Goal: Information Seeking & Learning: Learn about a topic

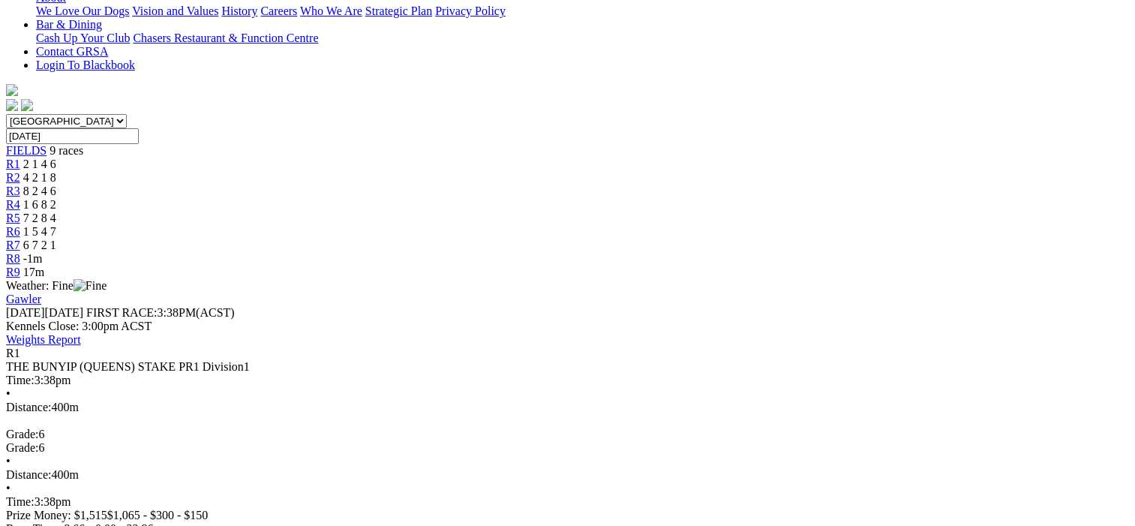
scroll to position [150, 0]
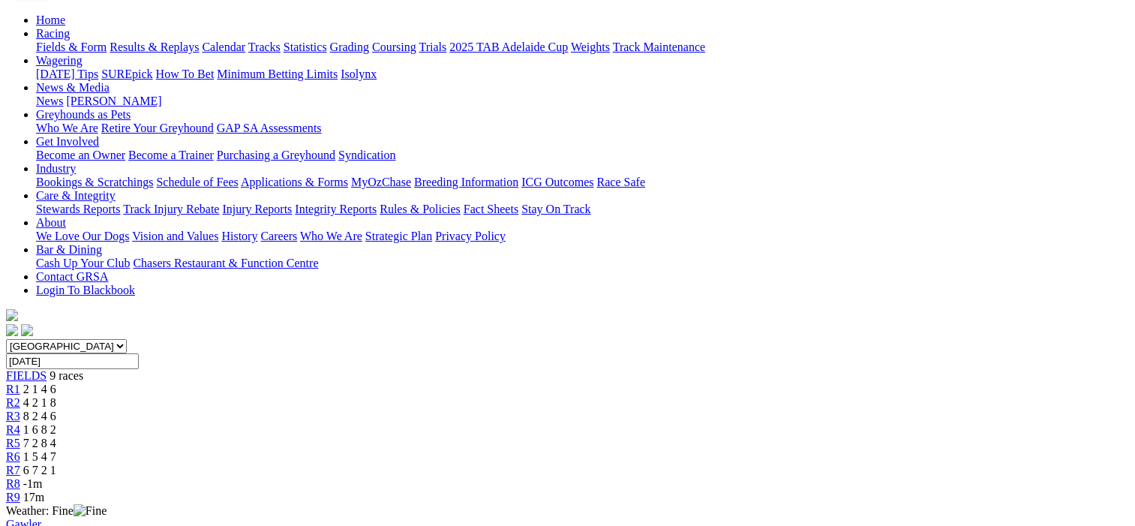
click at [20, 396] on span "R2" at bounding box center [13, 402] width 14 height 13
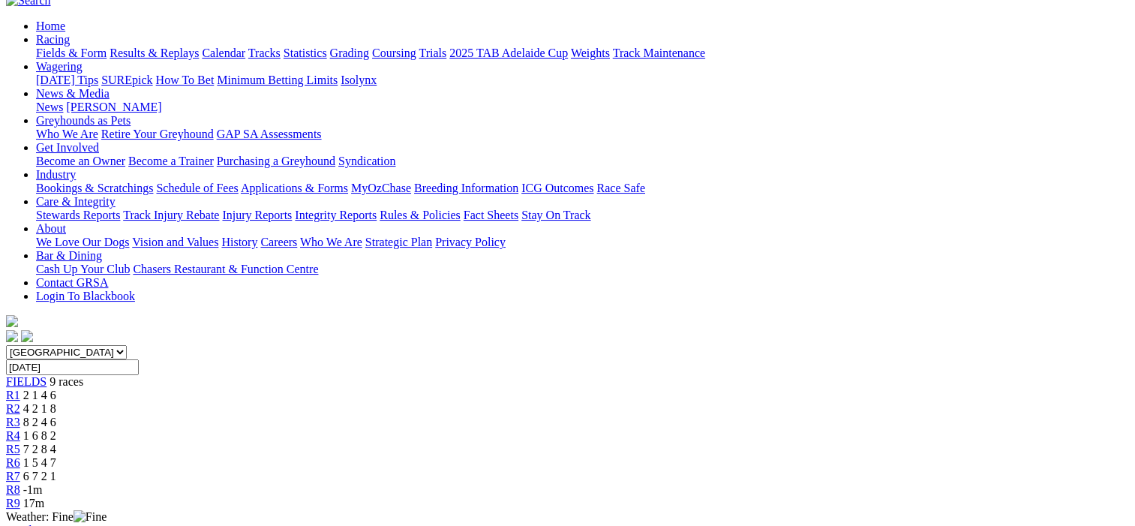
scroll to position [75, 0]
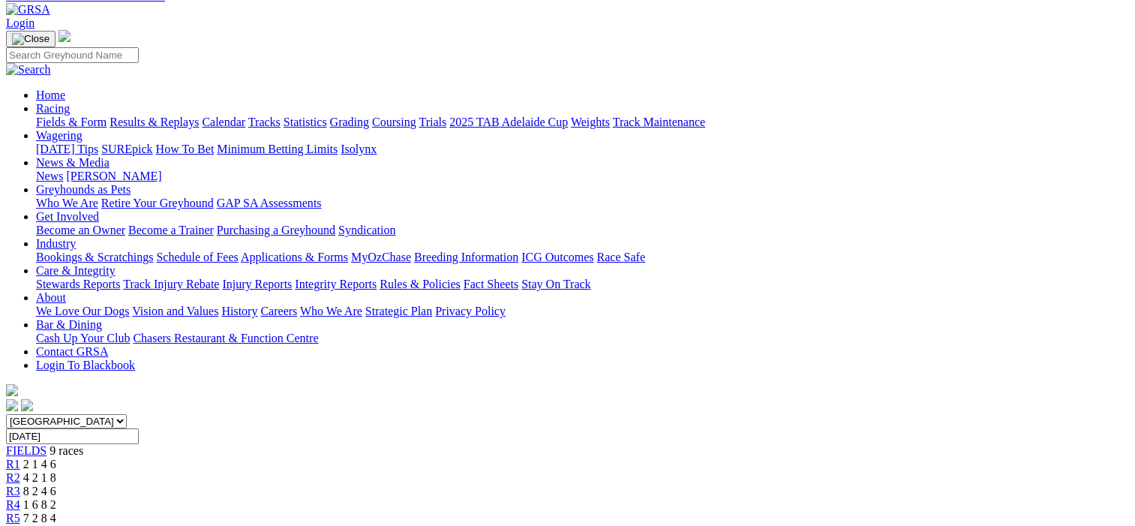
click at [20, 485] on span "R3" at bounding box center [13, 491] width 14 height 13
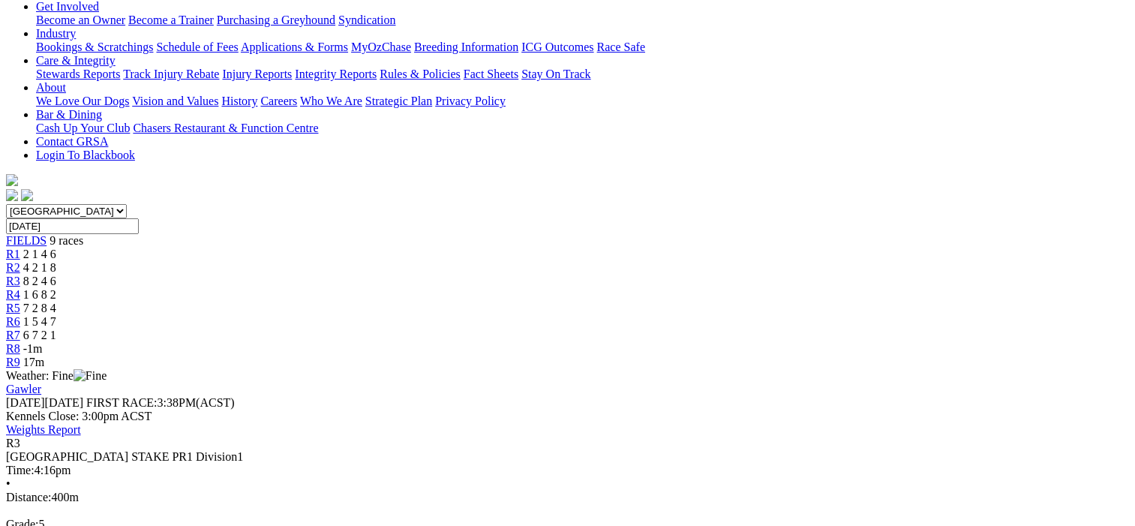
scroll to position [150, 0]
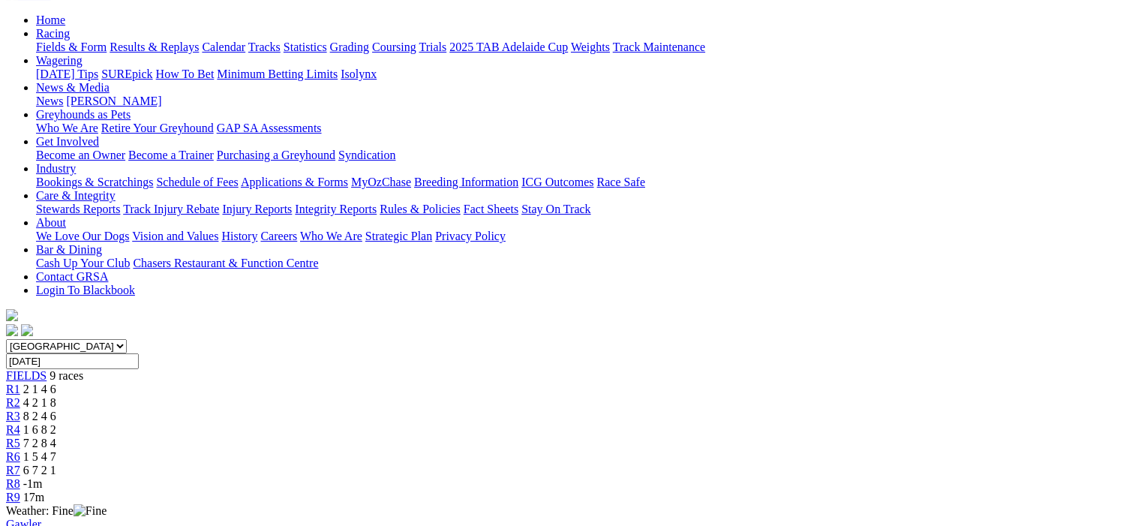
click at [20, 423] on span "R4" at bounding box center [13, 429] width 14 height 13
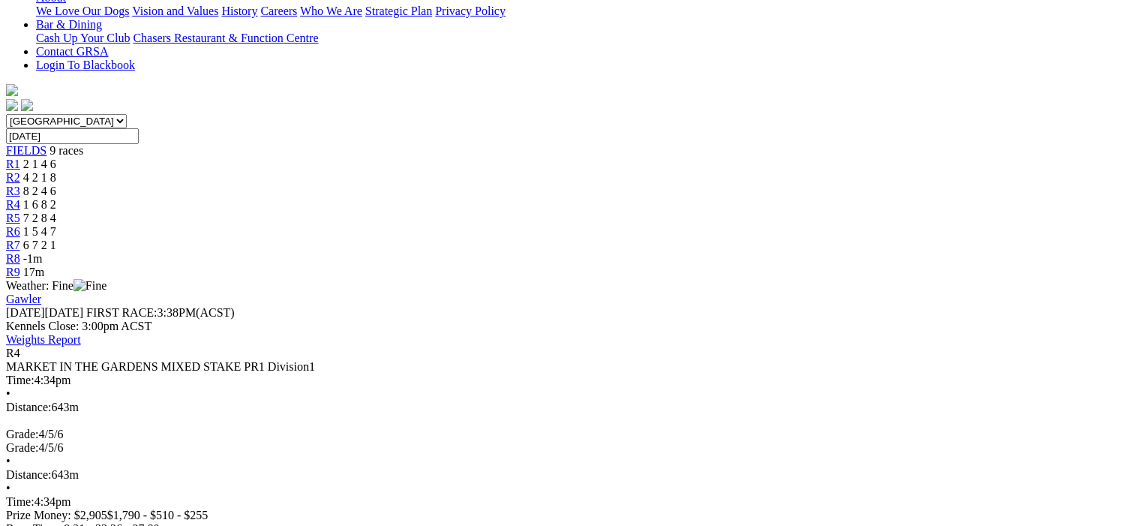
scroll to position [150, 0]
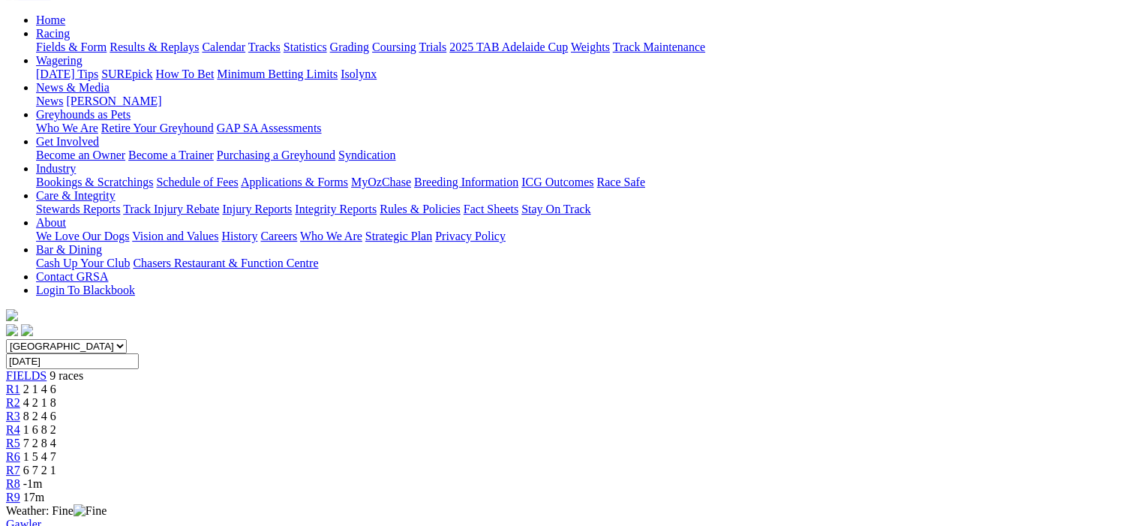
click at [20, 437] on span "R5" at bounding box center [13, 443] width 14 height 13
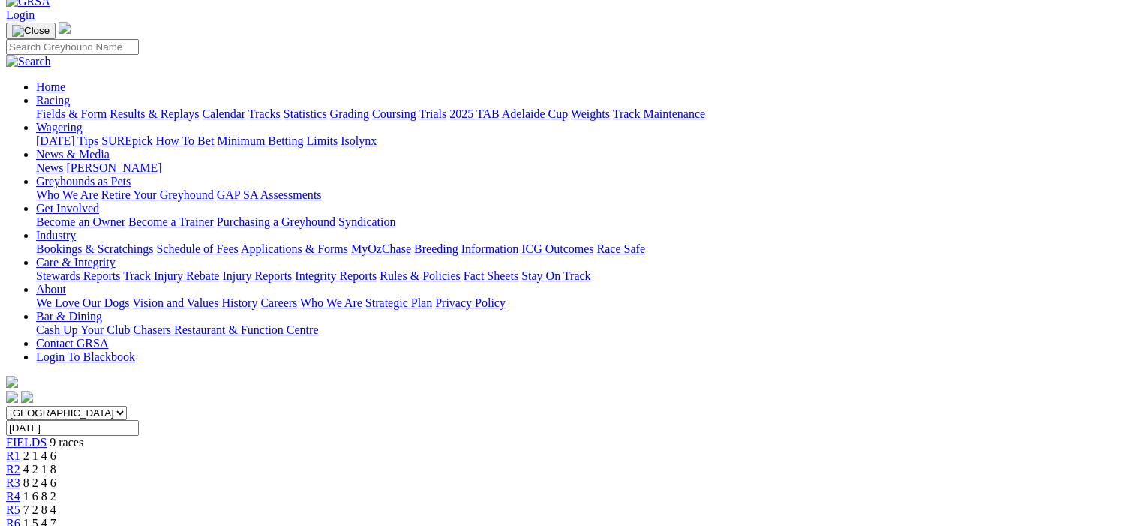
scroll to position [75, 0]
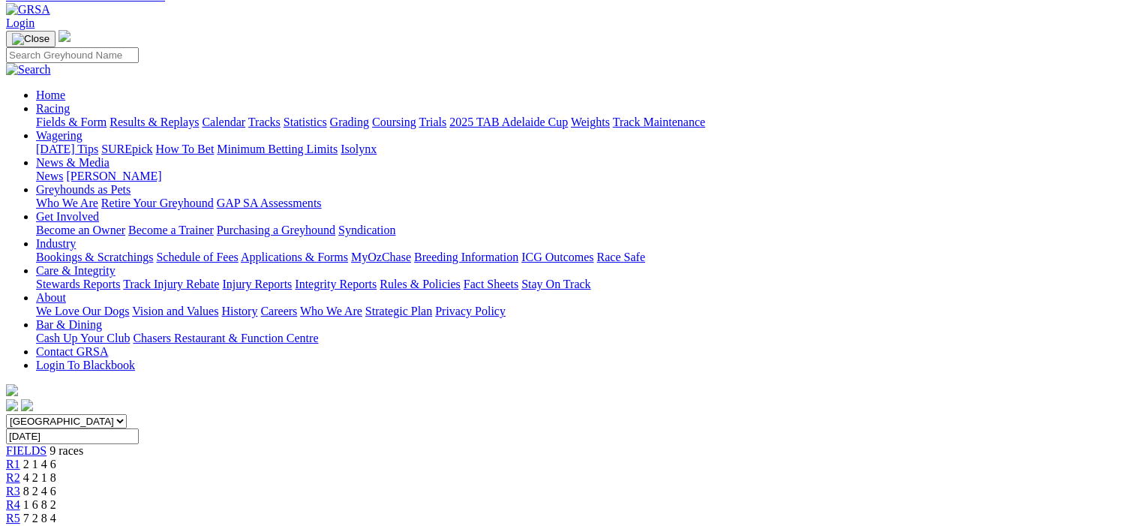
click at [20, 525] on span "R6" at bounding box center [13, 531] width 14 height 13
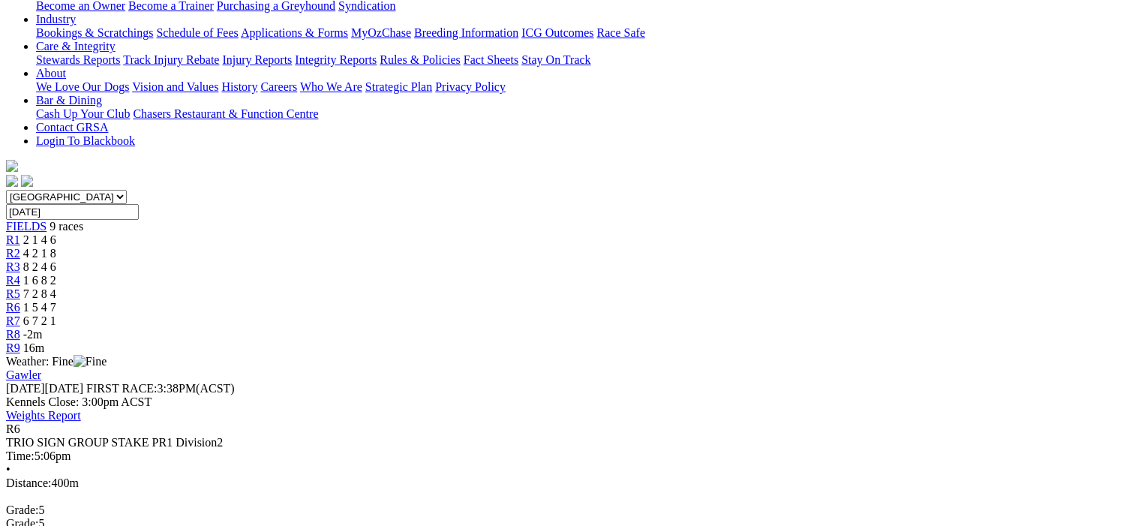
scroll to position [150, 0]
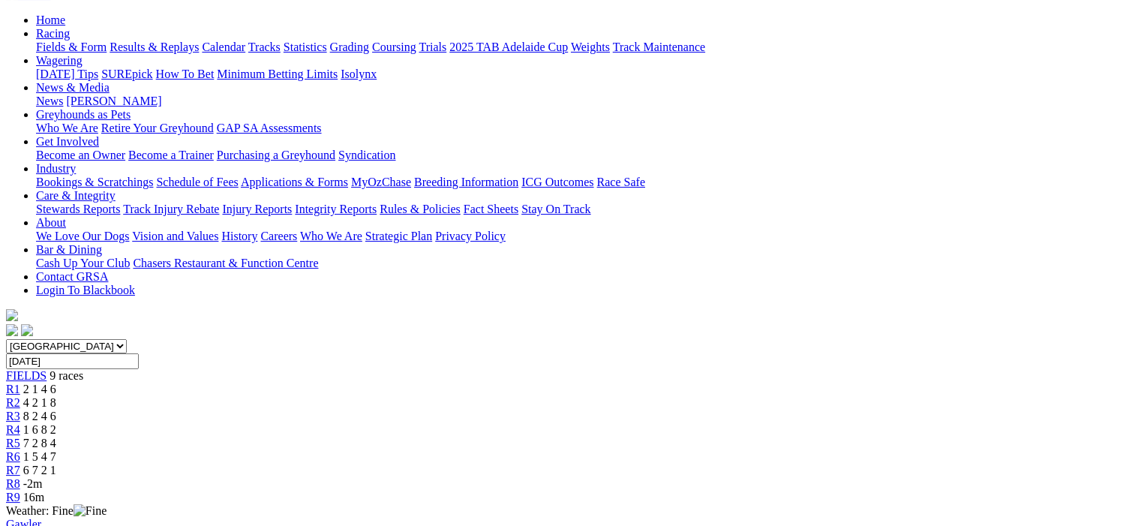
click at [20, 464] on span "R7" at bounding box center [13, 470] width 14 height 13
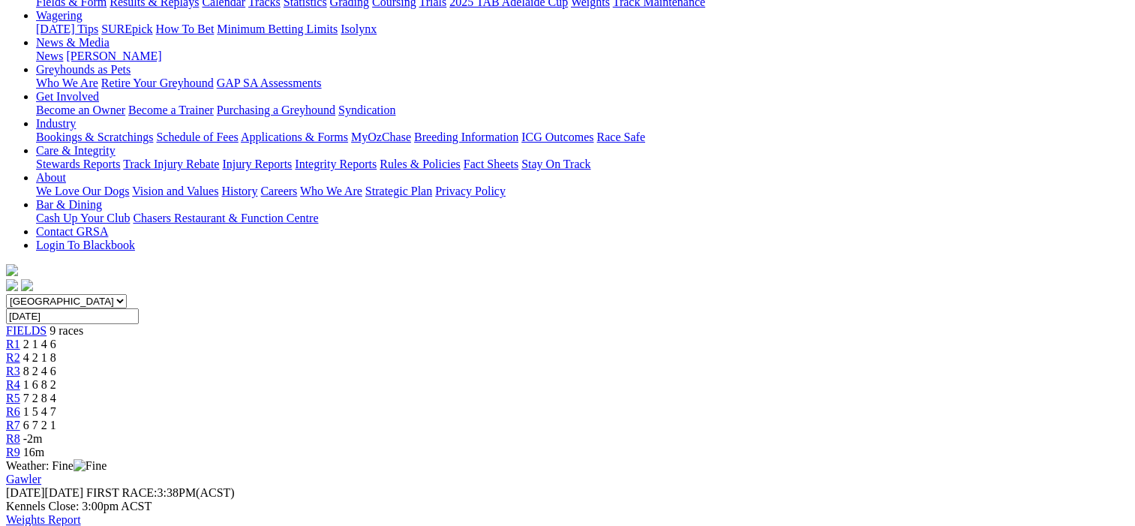
scroll to position [150, 0]
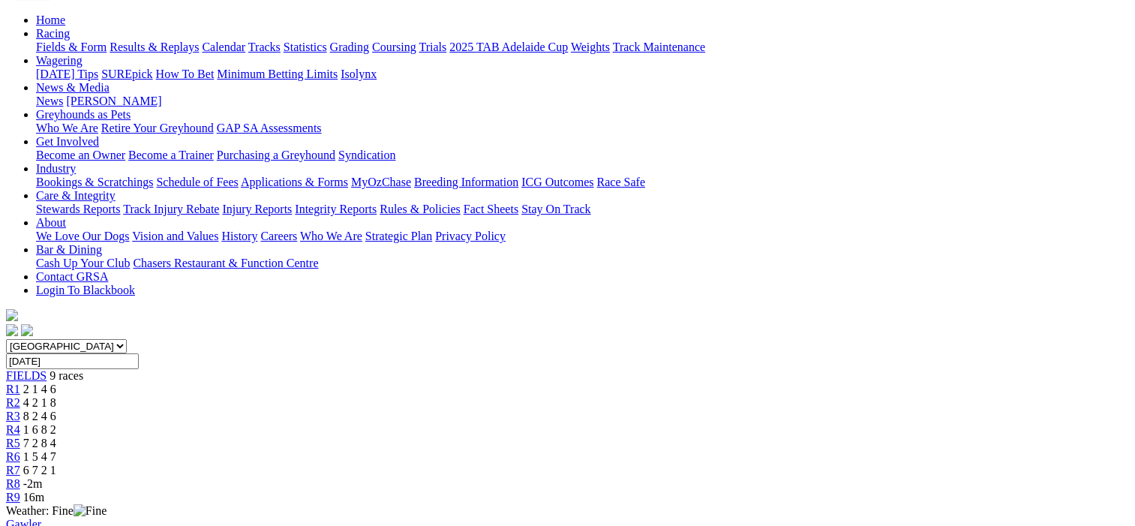
click at [20, 450] on link "R6" at bounding box center [13, 456] width 14 height 13
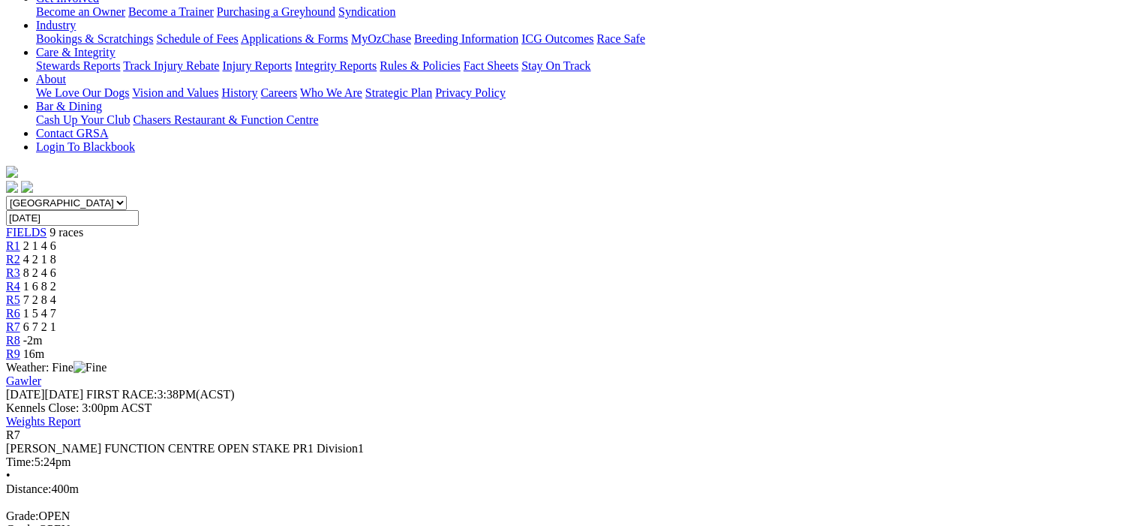
scroll to position [150, 0]
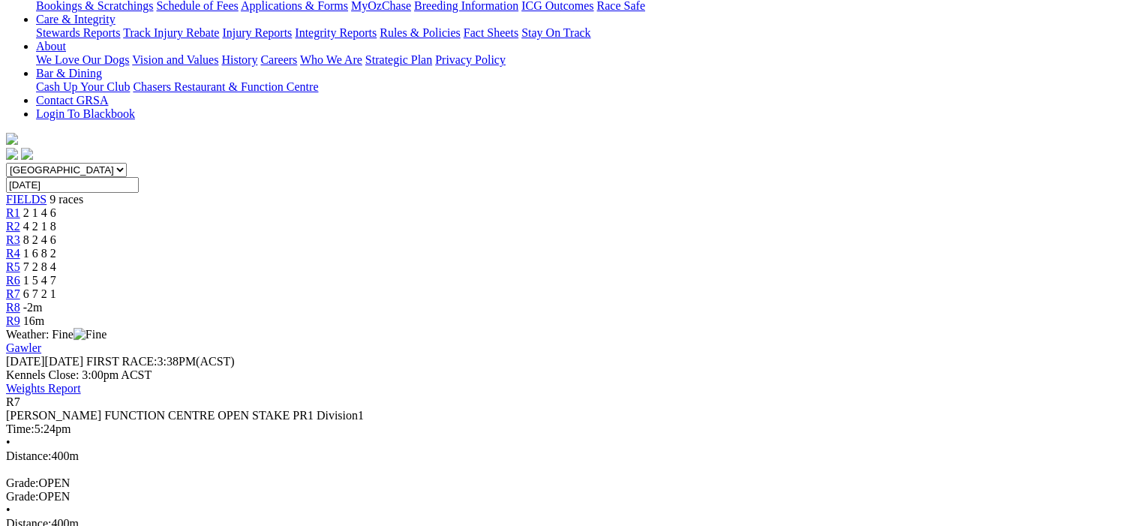
scroll to position [300, 0]
